Goal: Information Seeking & Learning: Learn about a topic

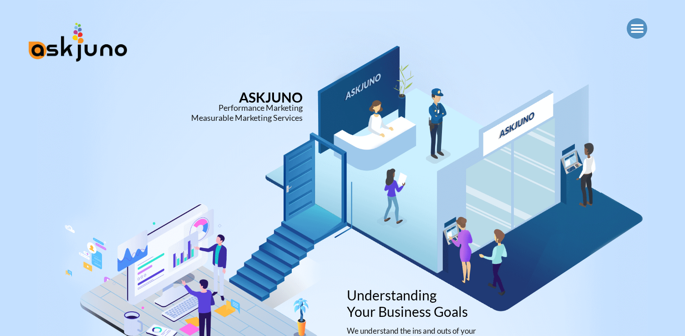
click at [637, 25] on icon "Menu Toggle" at bounding box center [638, 29] width 14 height 14
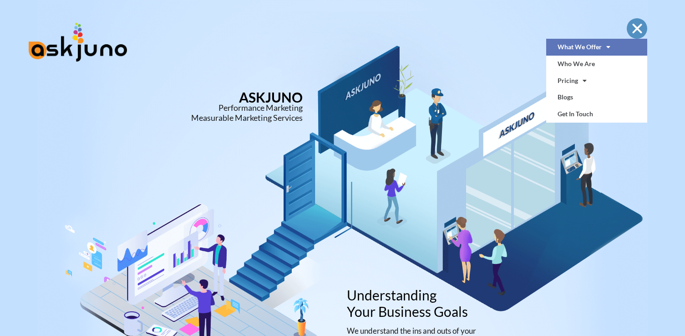
click at [584, 46] on link "What We Offer" at bounding box center [597, 47] width 102 height 17
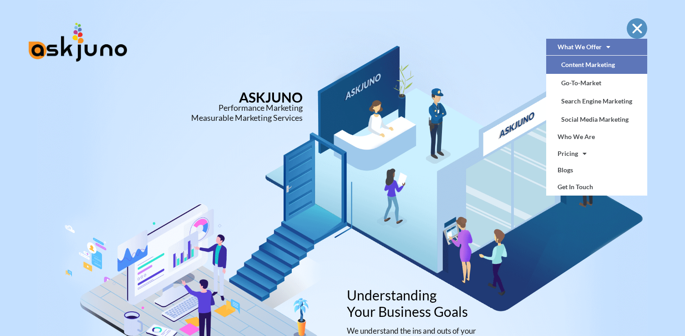
click at [581, 68] on link "Content Marketing" at bounding box center [597, 65] width 102 height 18
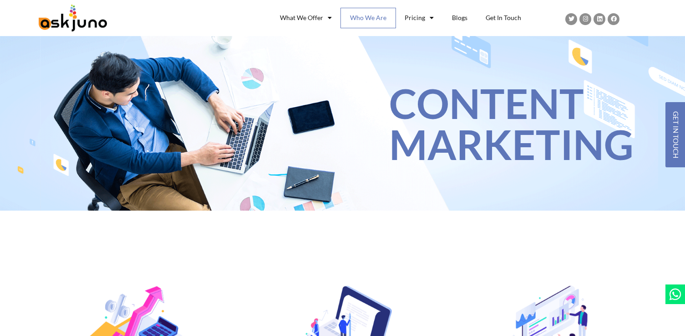
click at [368, 20] on link "Who We Are" at bounding box center [368, 18] width 55 height 20
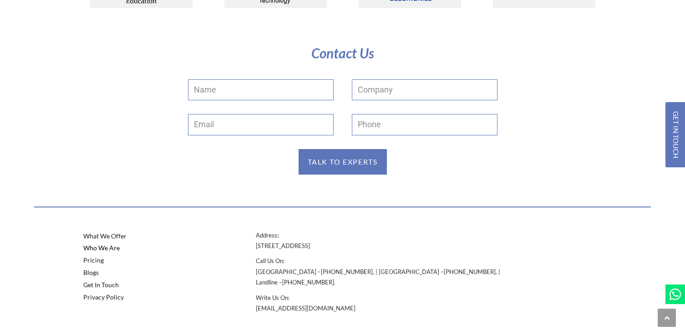
scroll to position [1799, 0]
